Goal: Find specific page/section: Find specific page/section

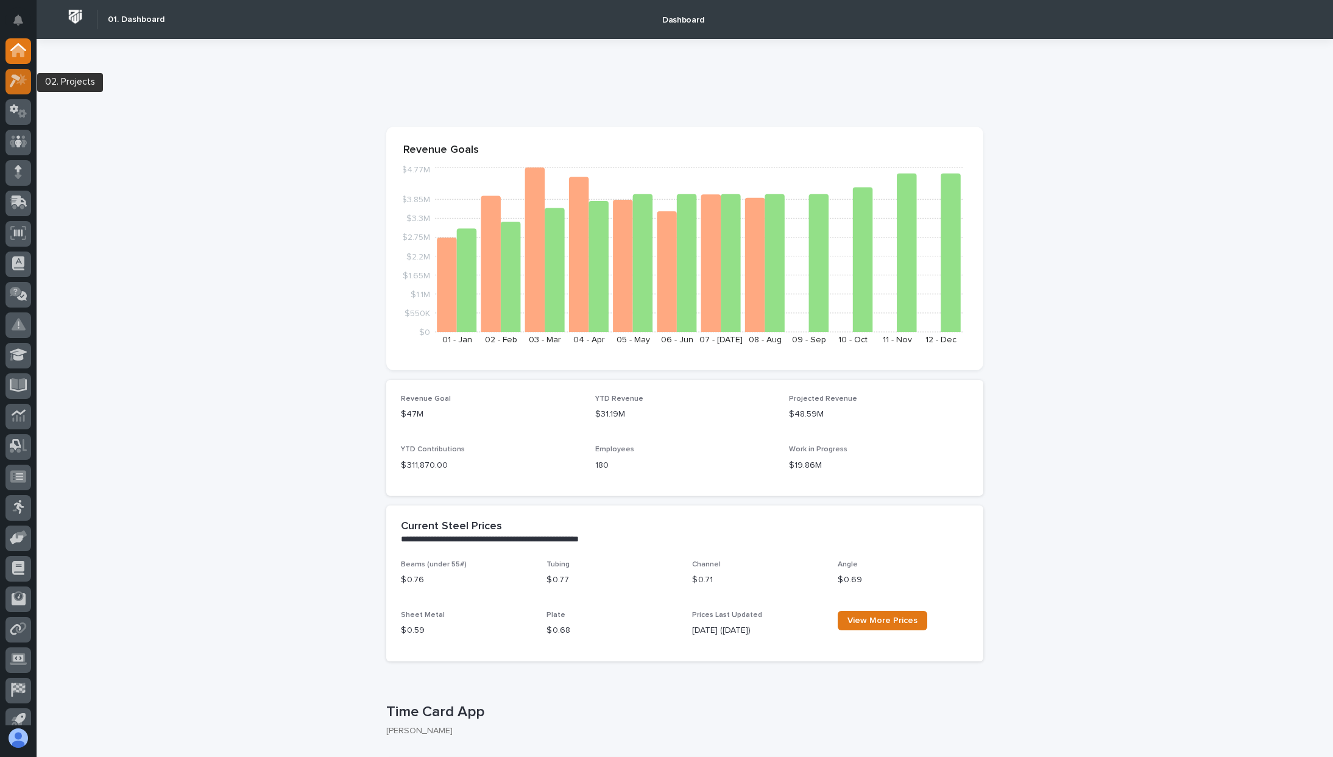
click at [20, 84] on icon at bounding box center [21, 80] width 10 height 12
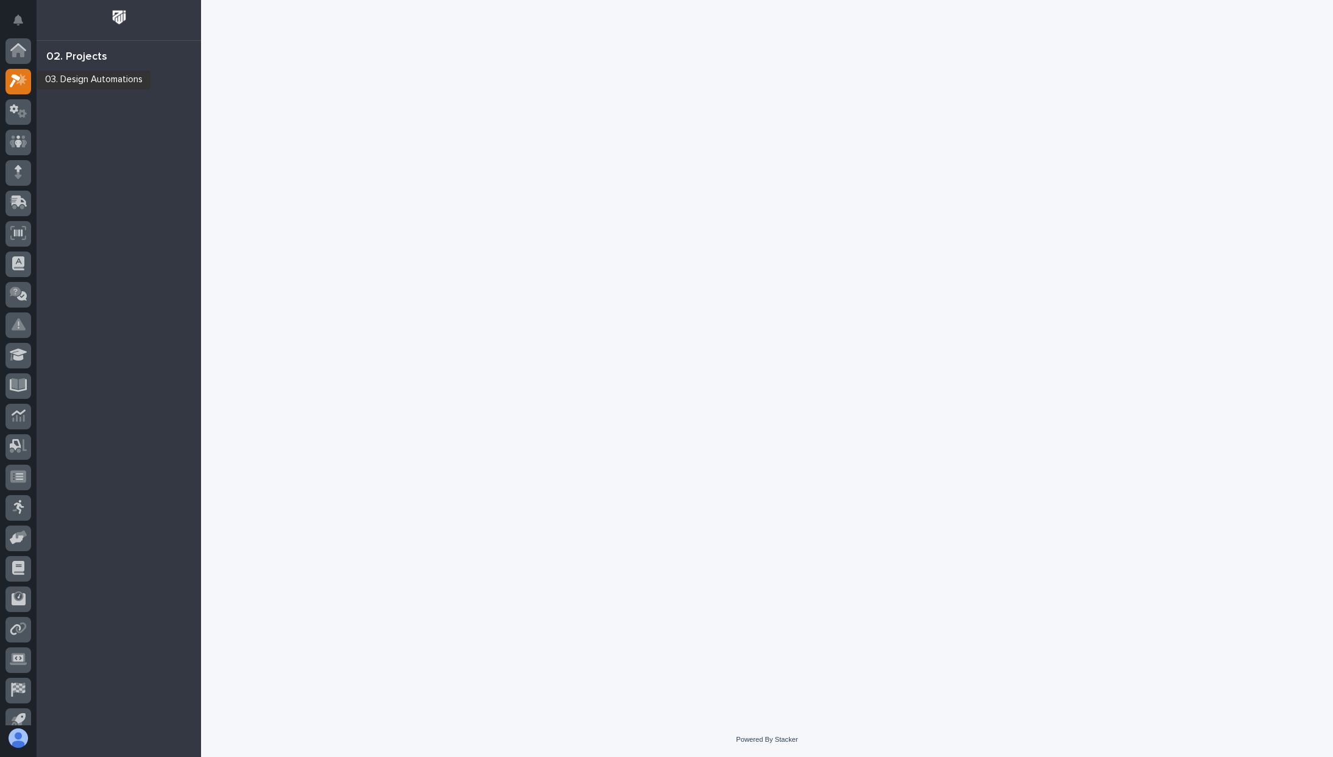
scroll to position [30, 0]
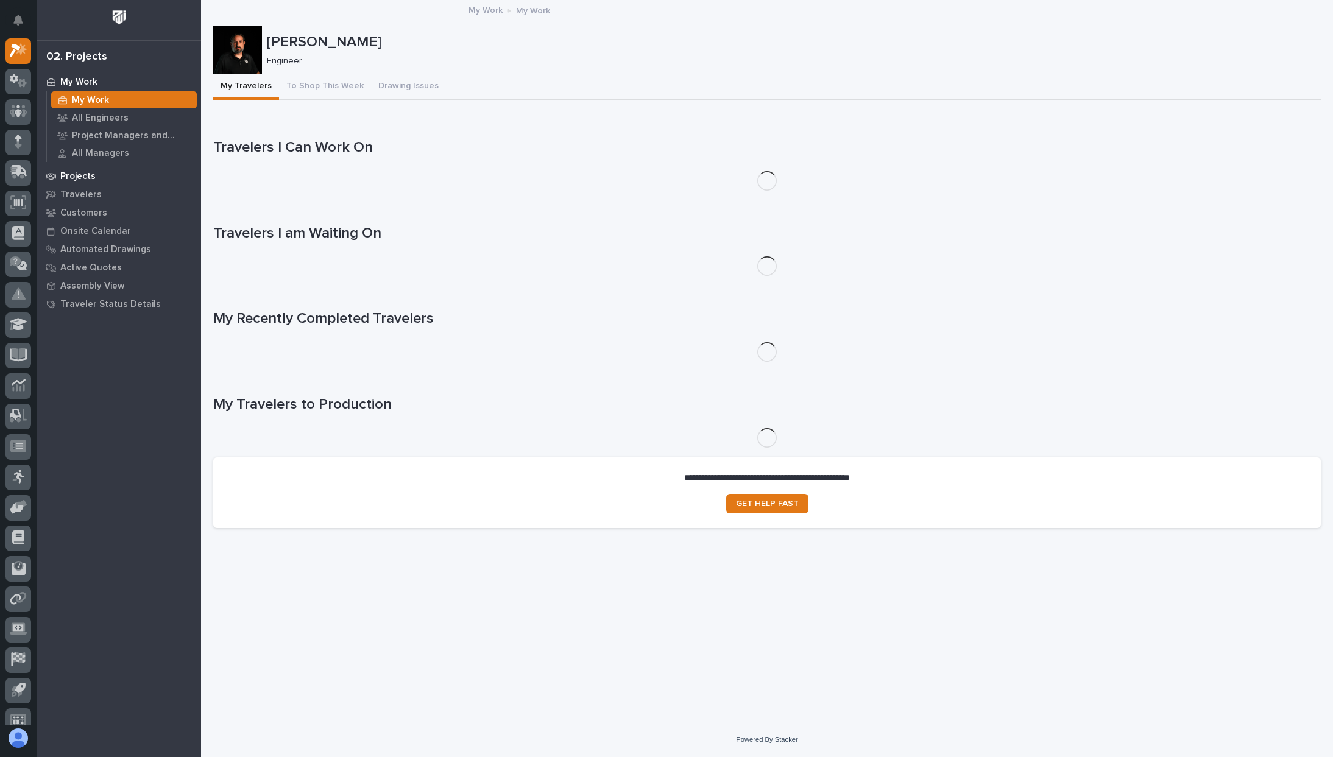
click at [94, 178] on div "Projects" at bounding box center [119, 175] width 158 height 17
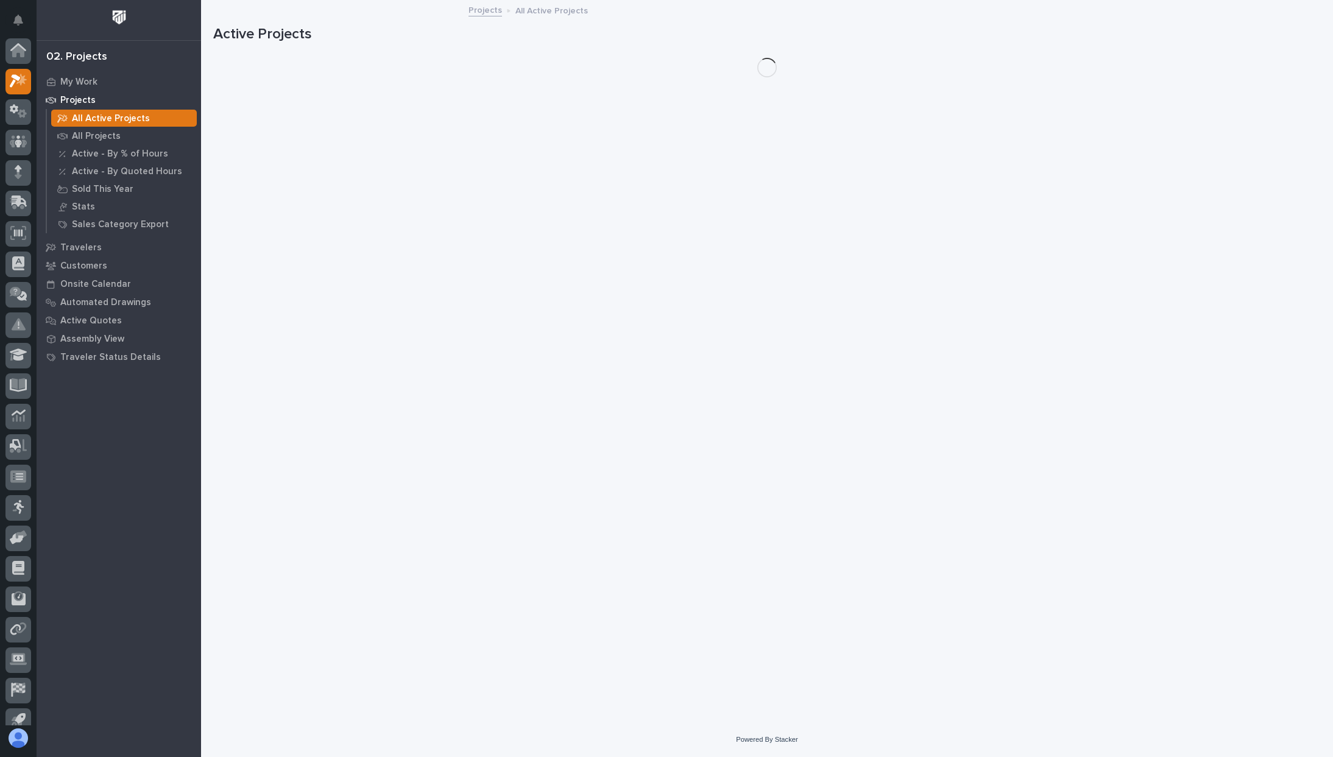
scroll to position [30, 0]
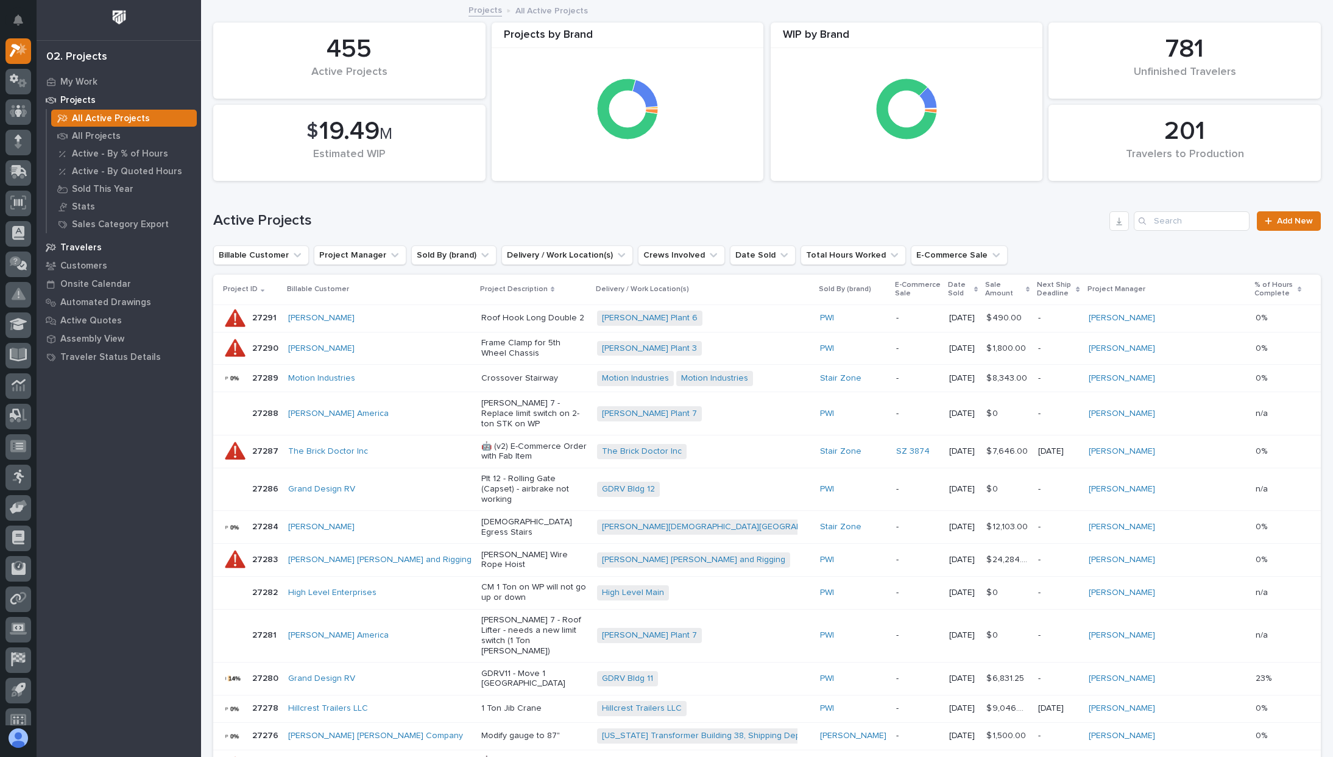
click at [88, 253] on div "Travelers" at bounding box center [119, 247] width 158 height 17
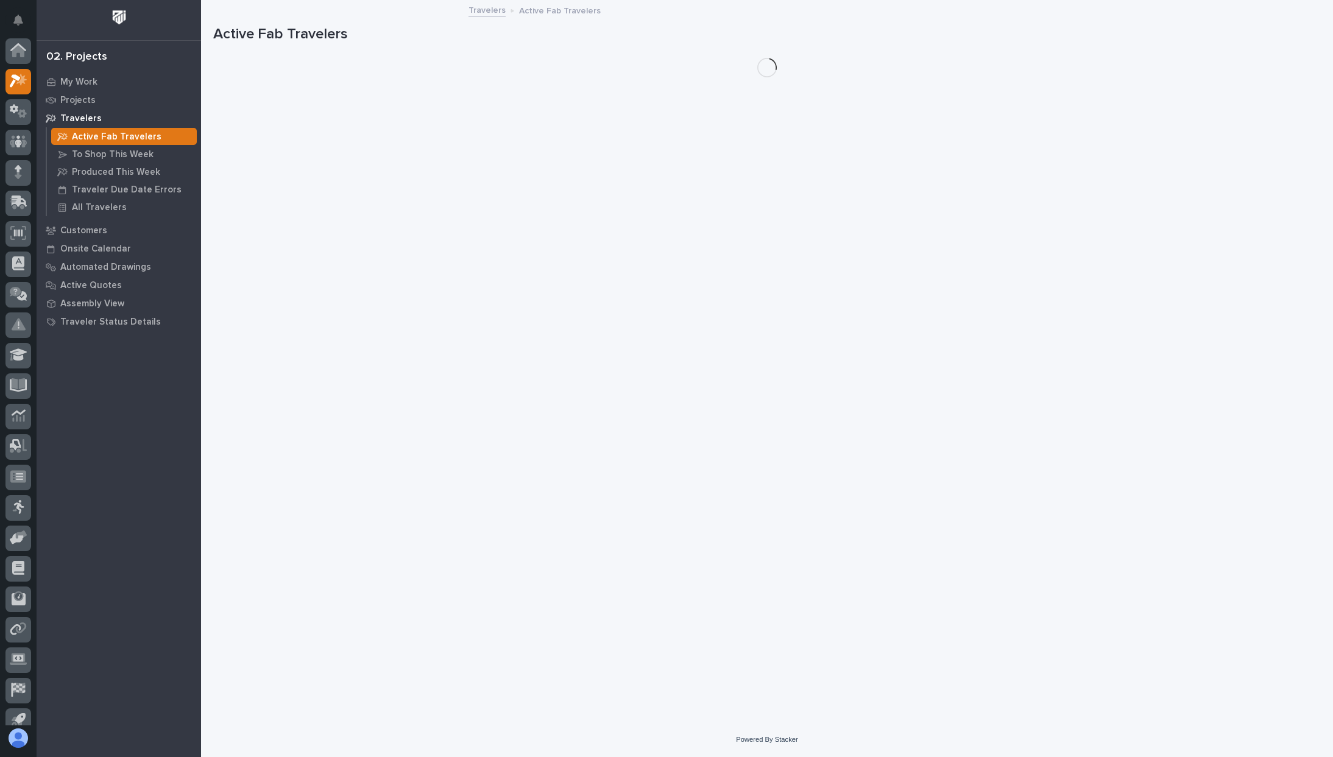
scroll to position [30, 0]
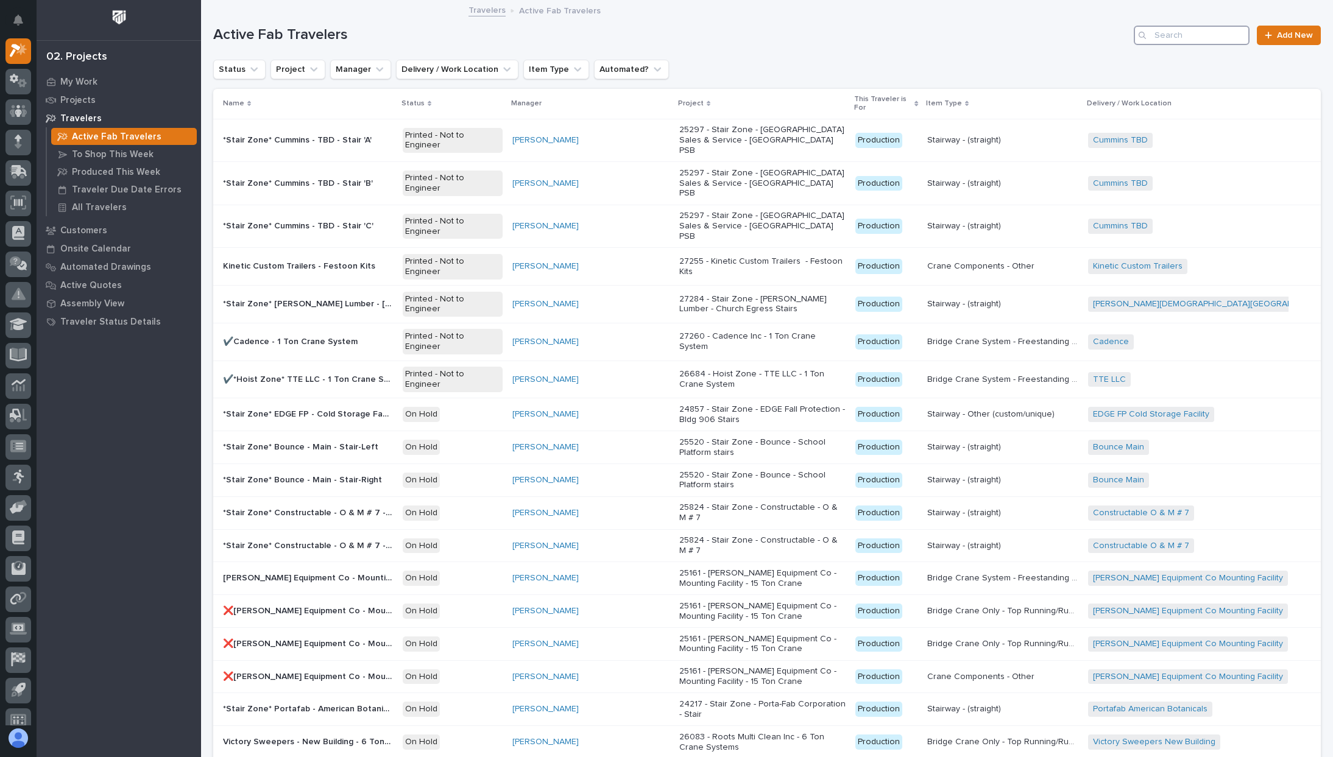
click at [1183, 40] on input "Search" at bounding box center [1192, 35] width 116 height 19
type input "26623"
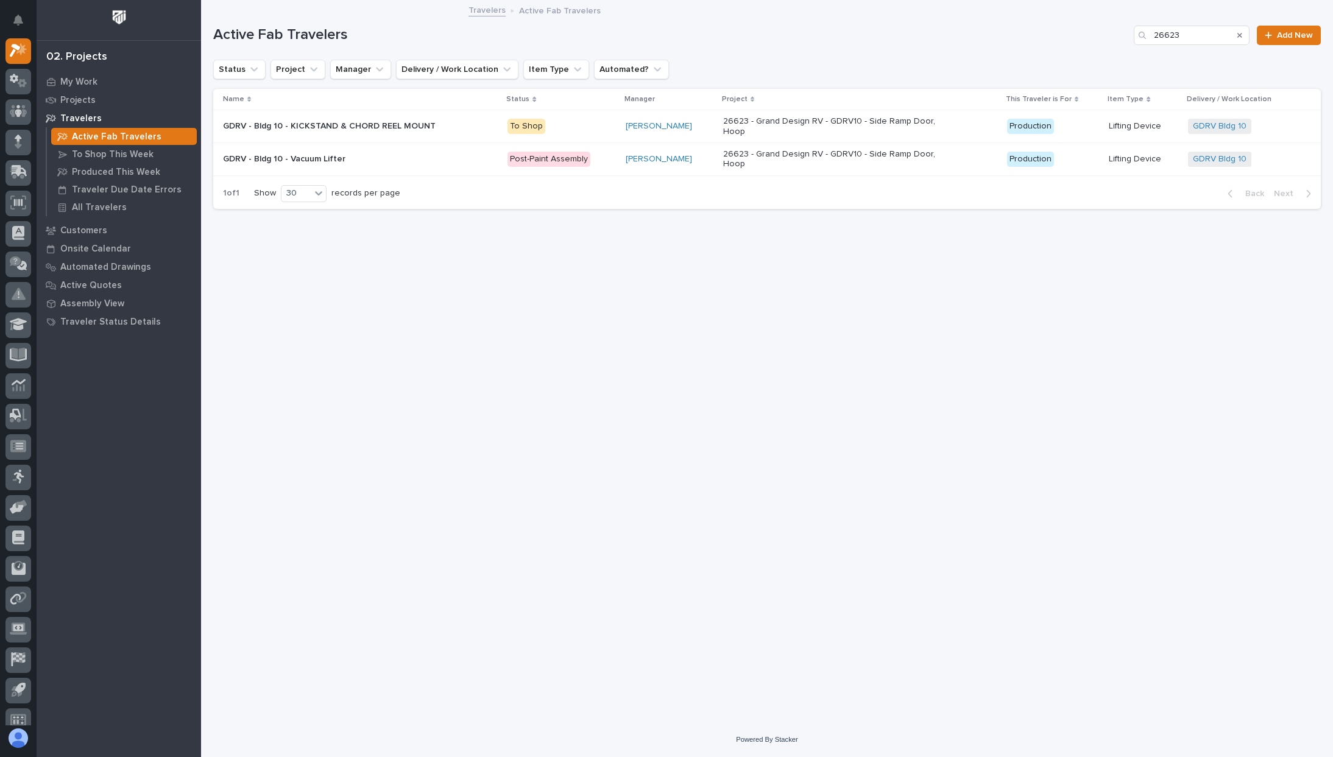
click at [477, 119] on div "GDRV - Bldg 10 - KICKSTAND & CHORD REEL MOUNT GDRV - Bldg 10 - KICKSTAND & CHOR…" at bounding box center [360, 126] width 275 height 20
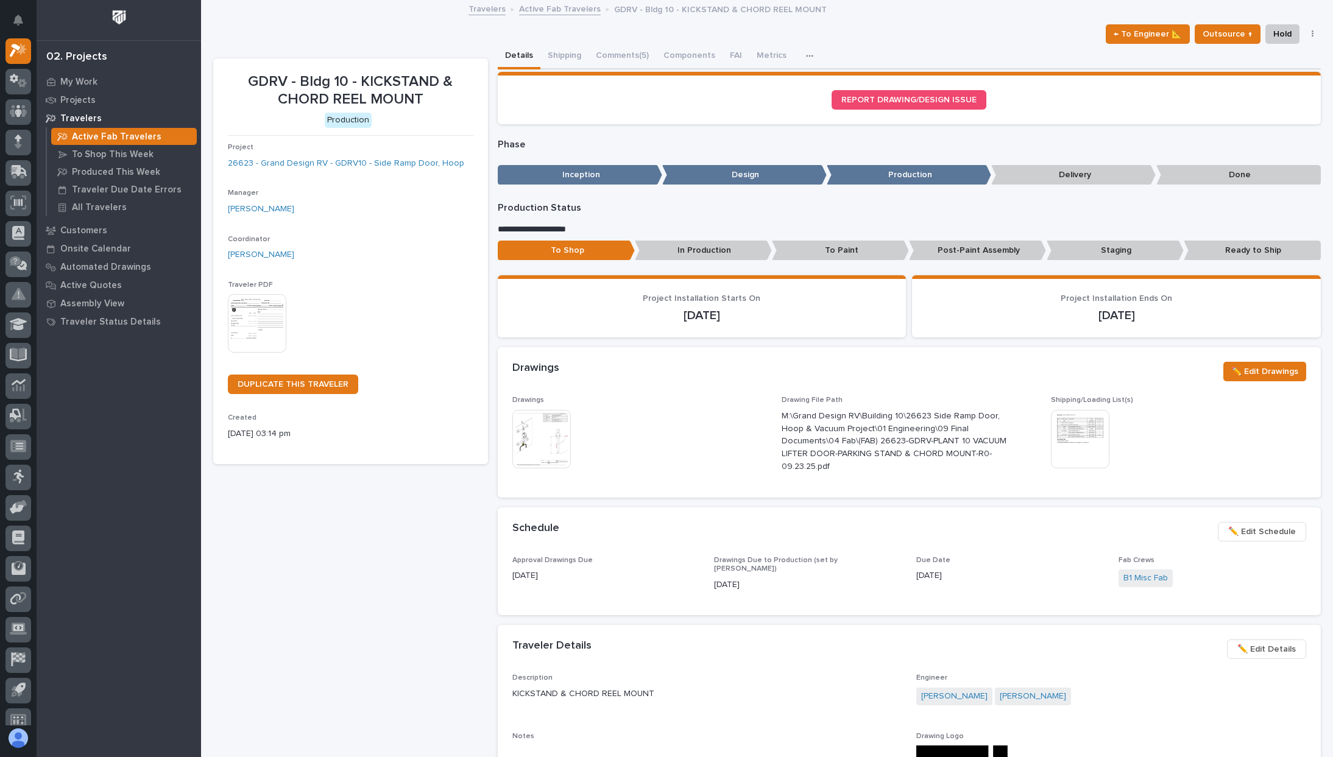
scroll to position [1, 0]
